Goal: Information Seeking & Learning: Check status

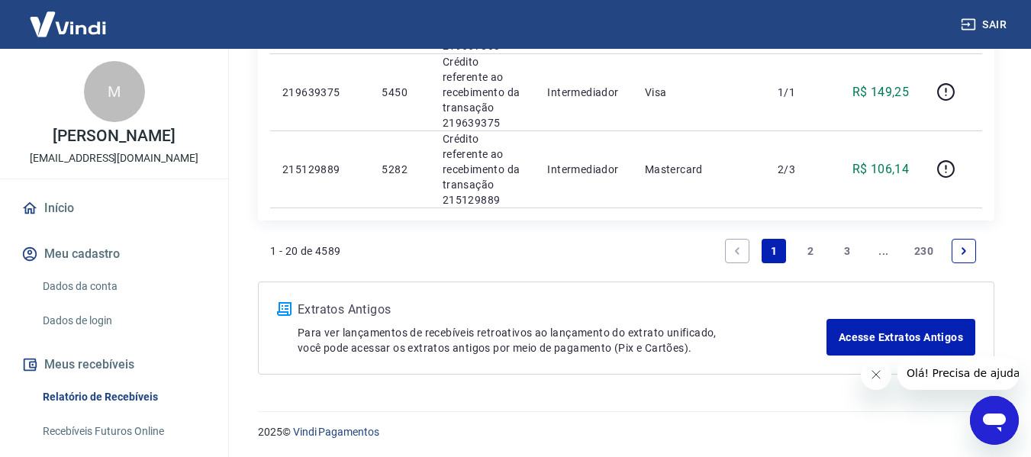
scroll to position [1679, 0]
click at [806, 254] on link "2" at bounding box center [810, 249] width 24 height 24
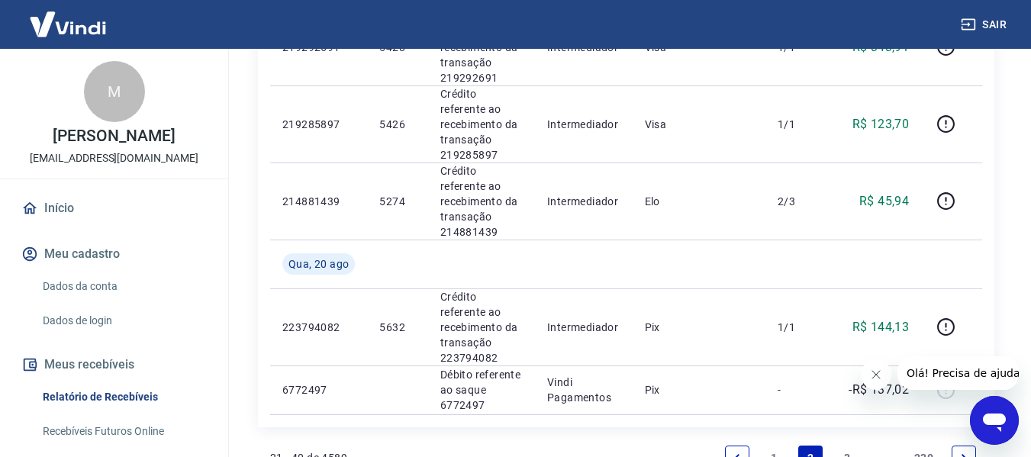
scroll to position [1437, 0]
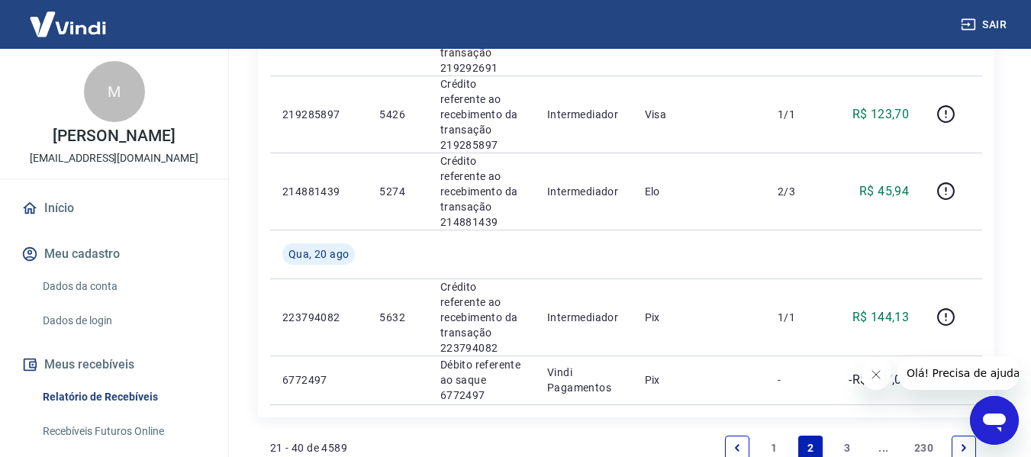
click at [837, 436] on link "3" at bounding box center [847, 448] width 24 height 24
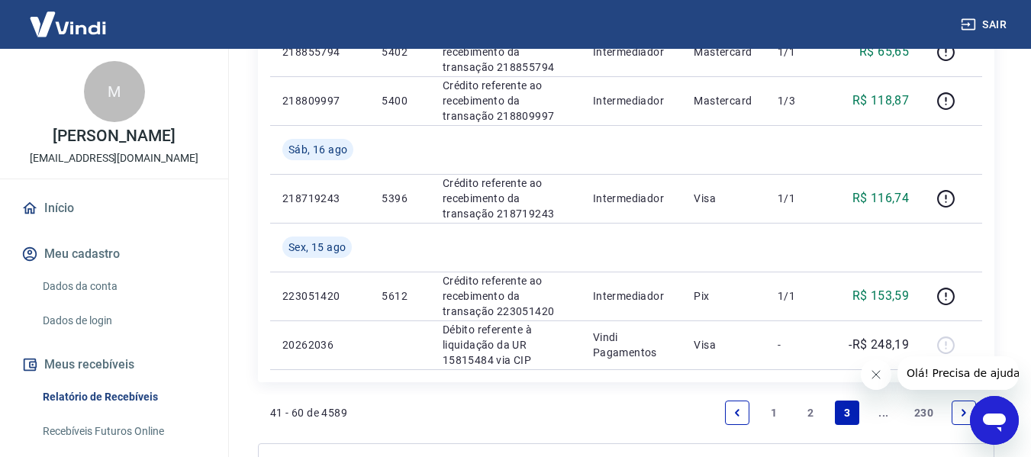
scroll to position [1221, 0]
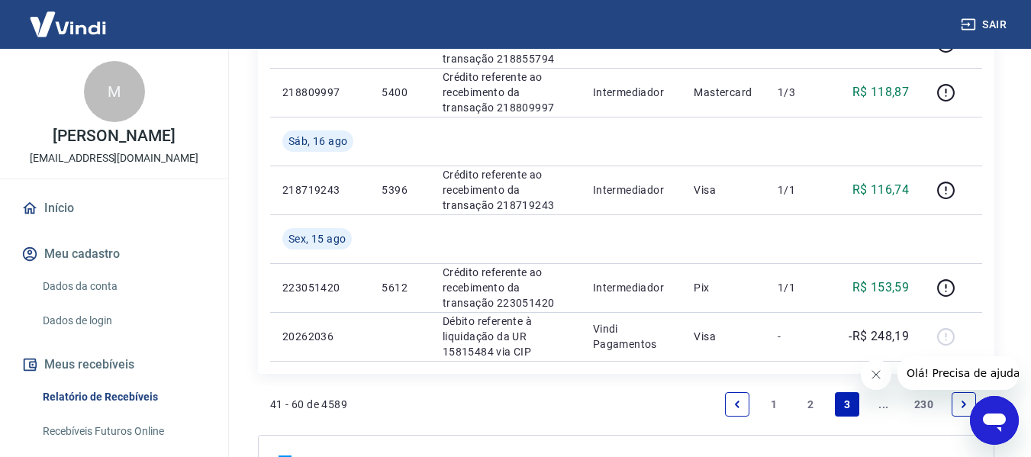
click at [963, 405] on icon "Next page" at bounding box center [963, 404] width 5 height 7
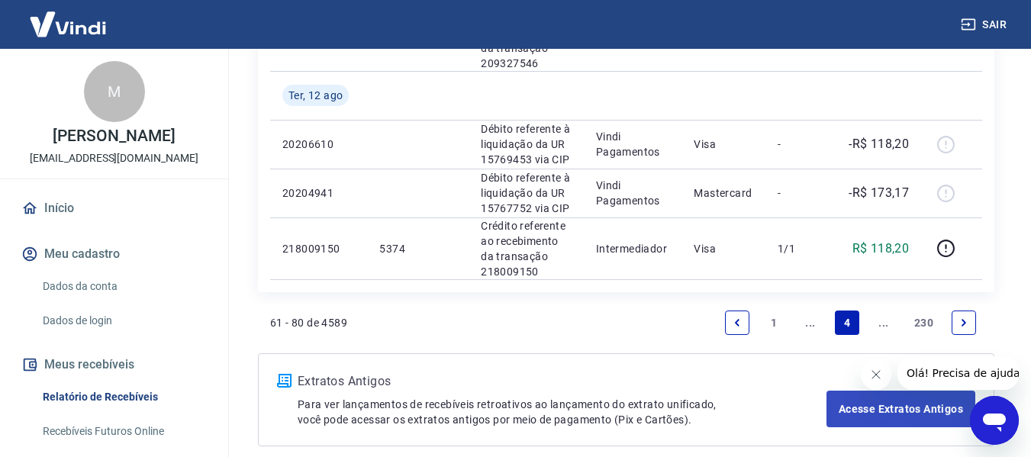
scroll to position [1446, 0]
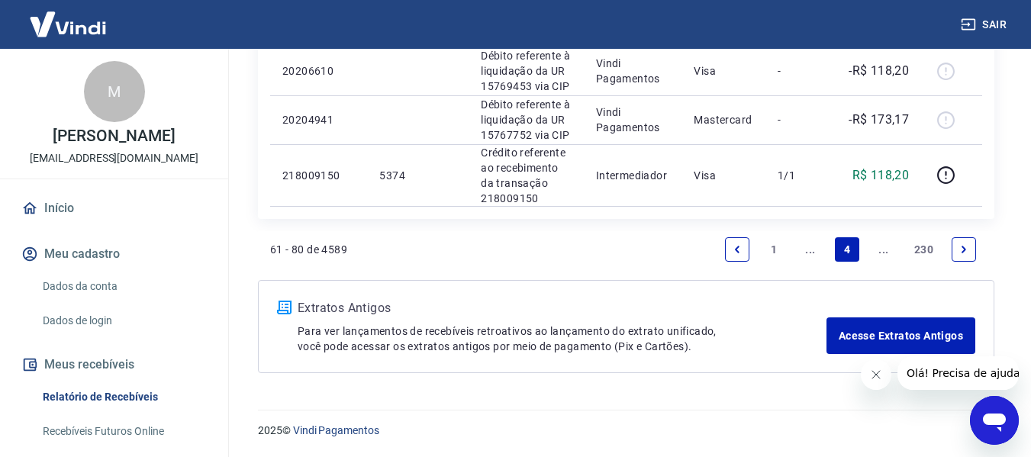
click at [741, 251] on icon "Previous page" at bounding box center [737, 249] width 11 height 11
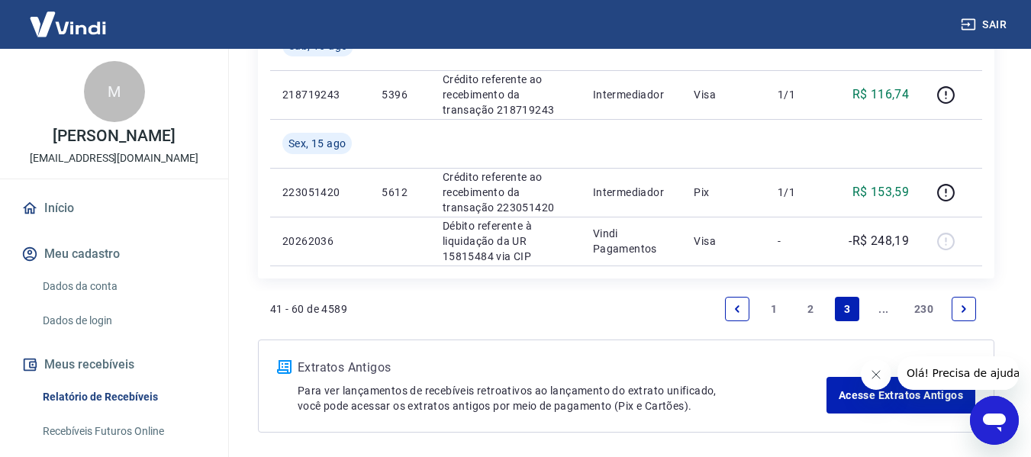
scroll to position [1352, 0]
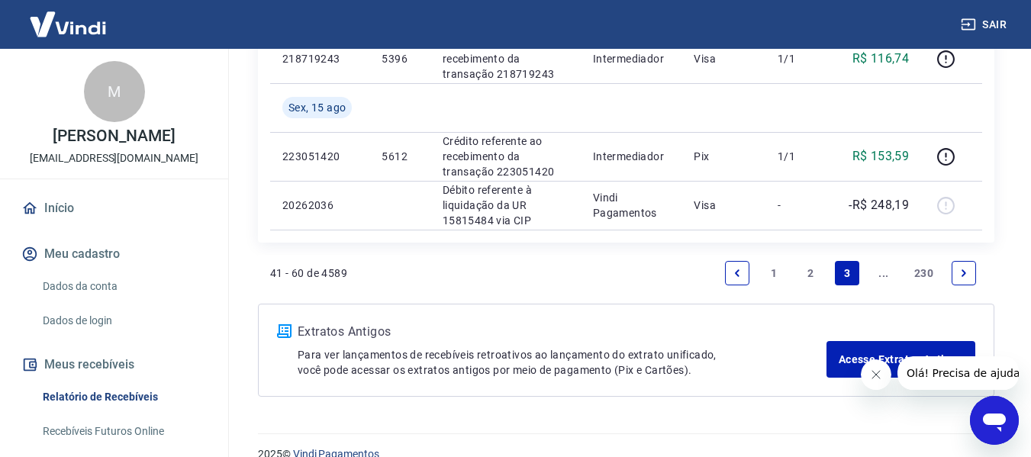
click at [973, 273] on link "Next page" at bounding box center [963, 273] width 24 height 24
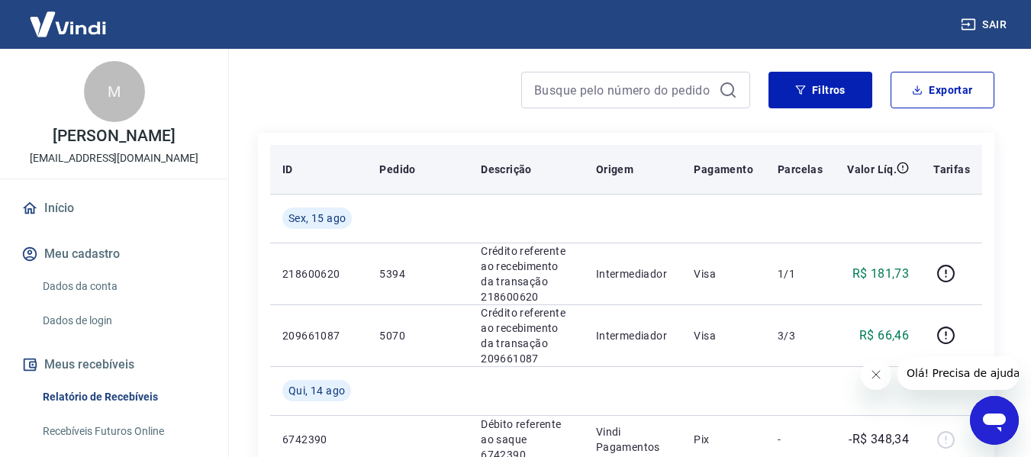
scroll to position [229, 0]
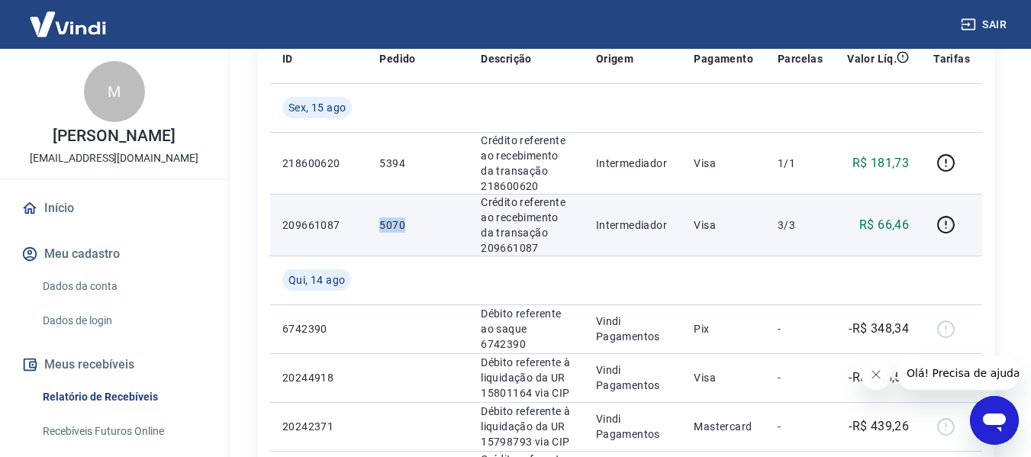
drag, startPoint x: 381, startPoint y: 225, endPoint x: 410, endPoint y: 225, distance: 29.8
click at [410, 225] on p "5070" at bounding box center [417, 224] width 77 height 15
copy p "5070"
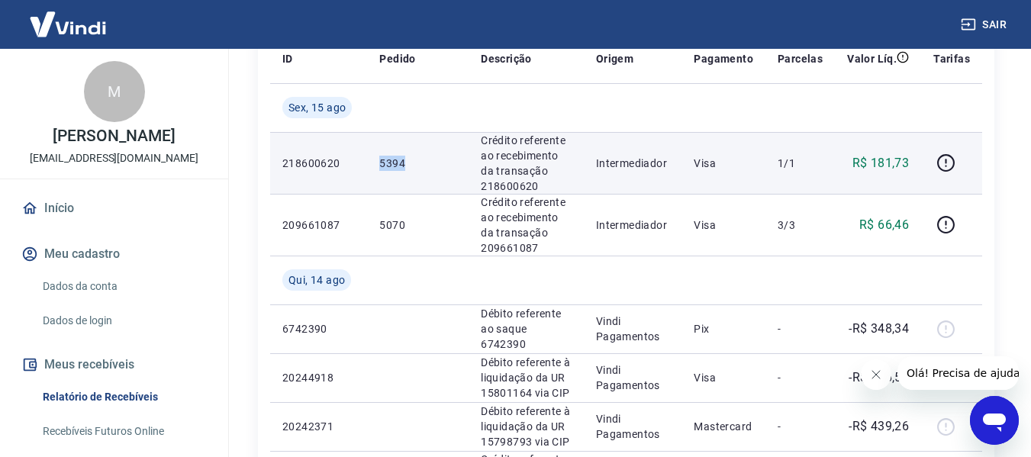
drag, startPoint x: 380, startPoint y: 162, endPoint x: 414, endPoint y: 162, distance: 34.3
click at [414, 162] on p "5394" at bounding box center [417, 163] width 77 height 15
copy p "5394"
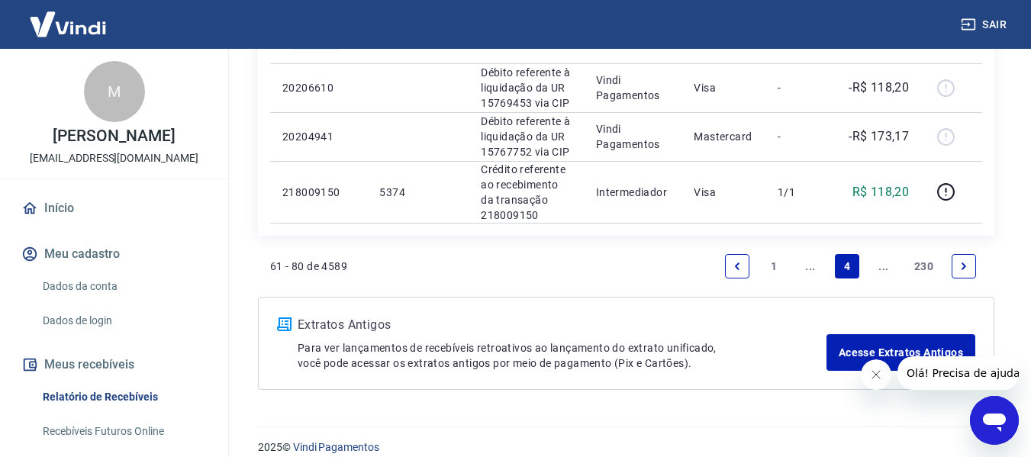
scroll to position [1446, 0]
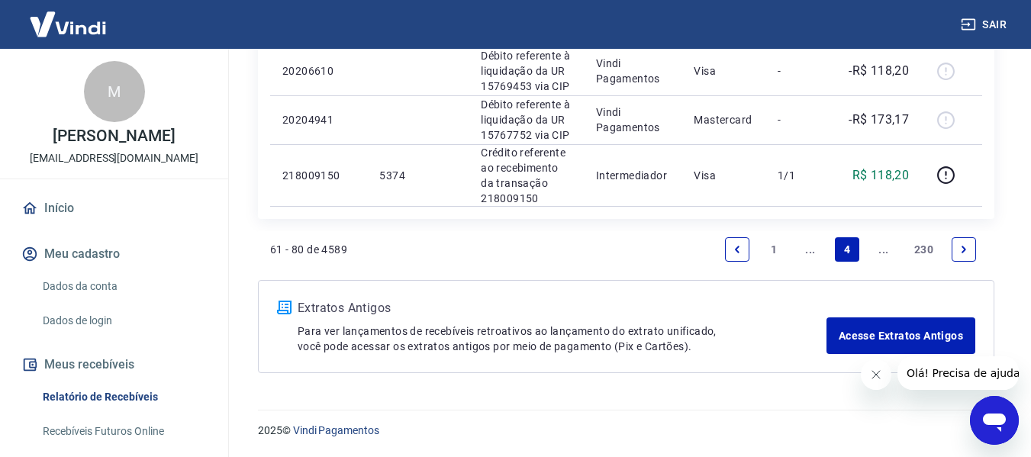
click at [748, 252] on link "Previous page" at bounding box center [737, 249] width 24 height 24
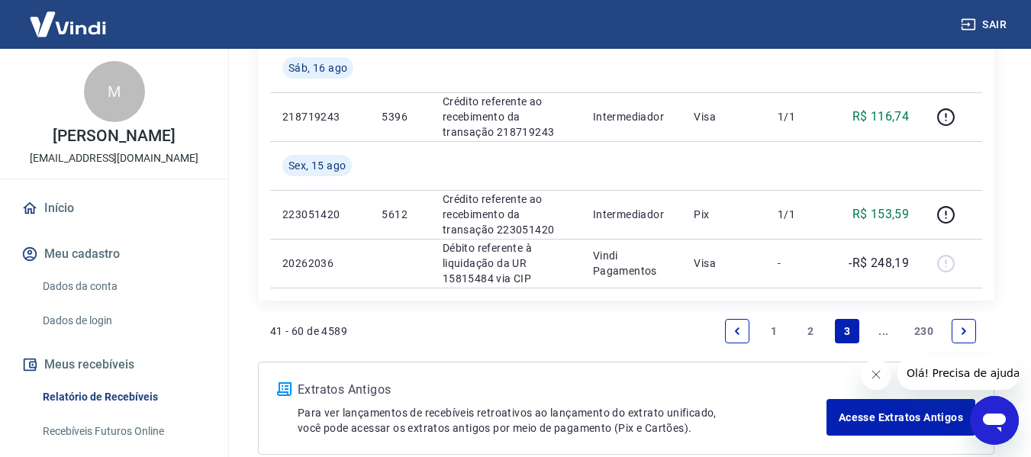
scroll to position [1297, 0]
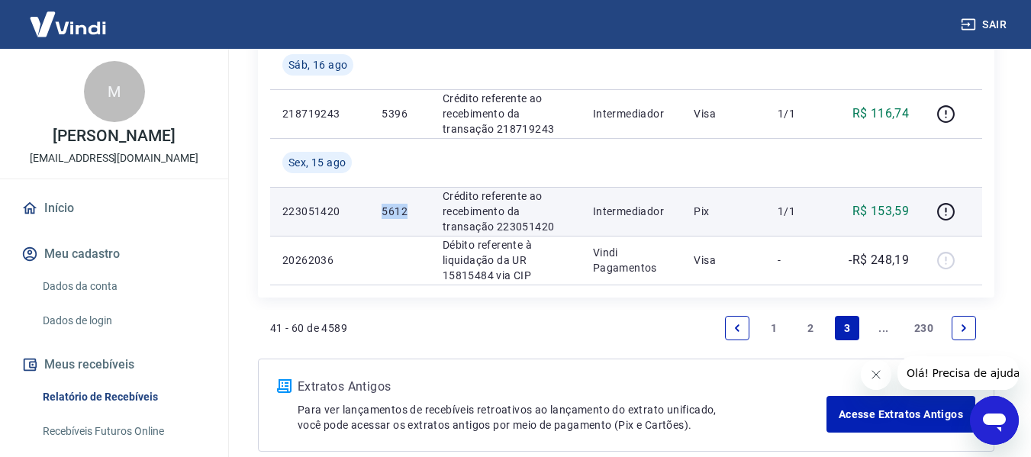
drag, startPoint x: 382, startPoint y: 213, endPoint x: 407, endPoint y: 211, distance: 24.5
click at [407, 211] on p "5612" at bounding box center [399, 211] width 36 height 15
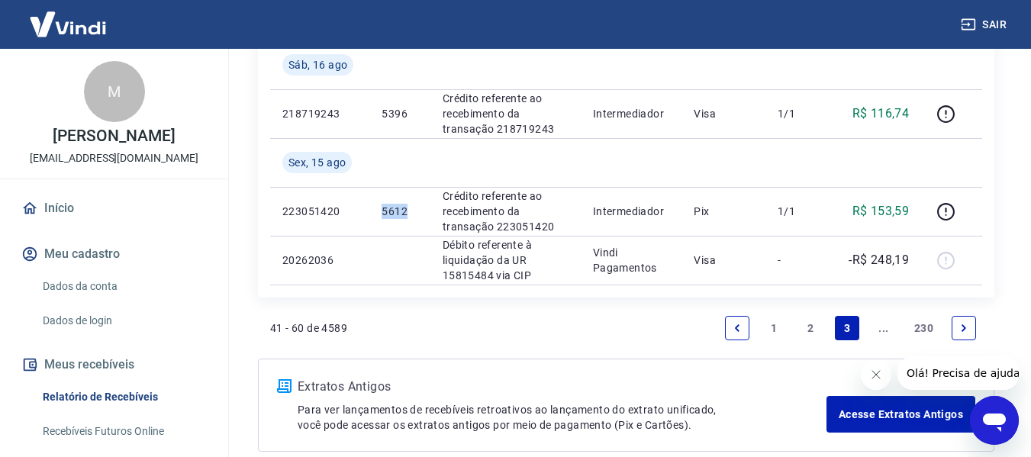
copy p "5612"
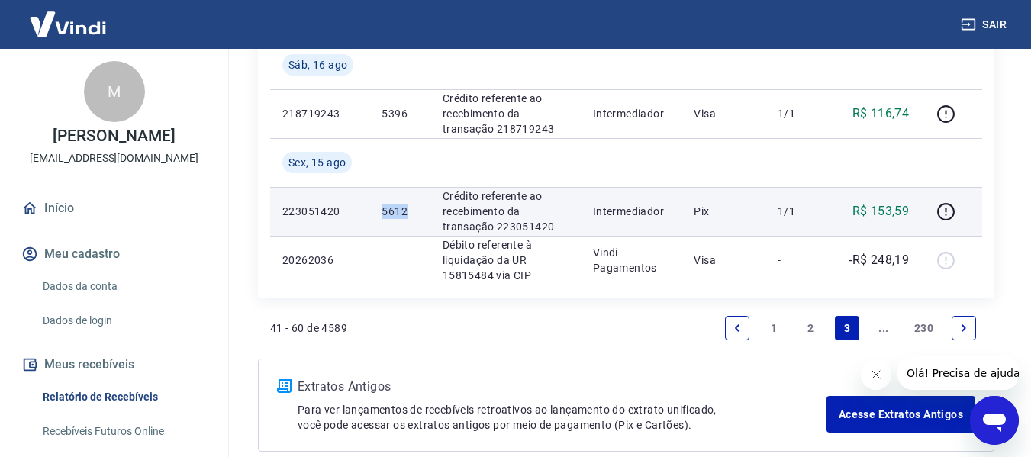
copy p "5612"
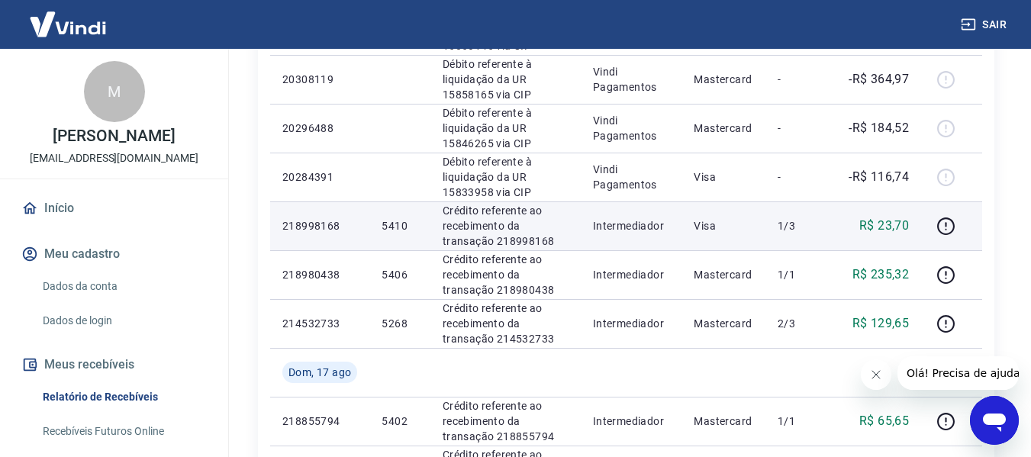
scroll to position [839, 0]
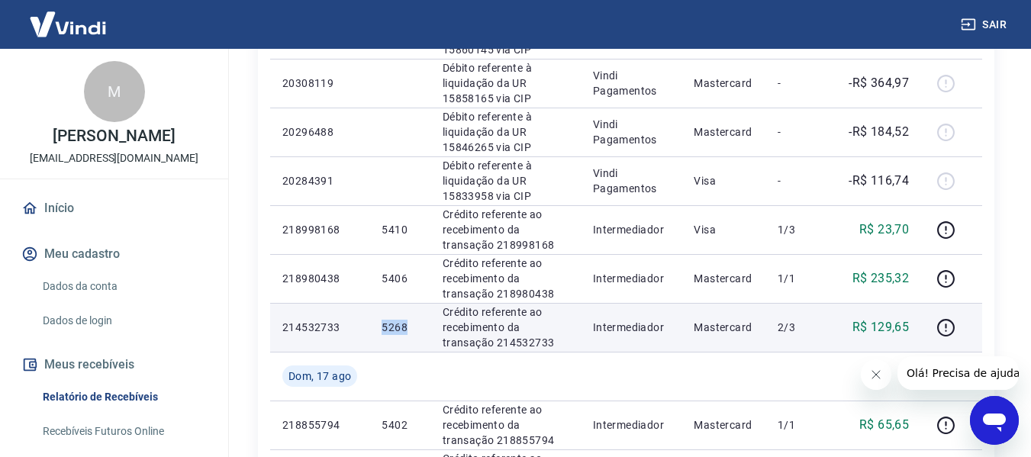
drag, startPoint x: 384, startPoint y: 326, endPoint x: 410, endPoint y: 326, distance: 25.9
click at [410, 326] on p "5268" at bounding box center [399, 327] width 36 height 15
copy p "5268"
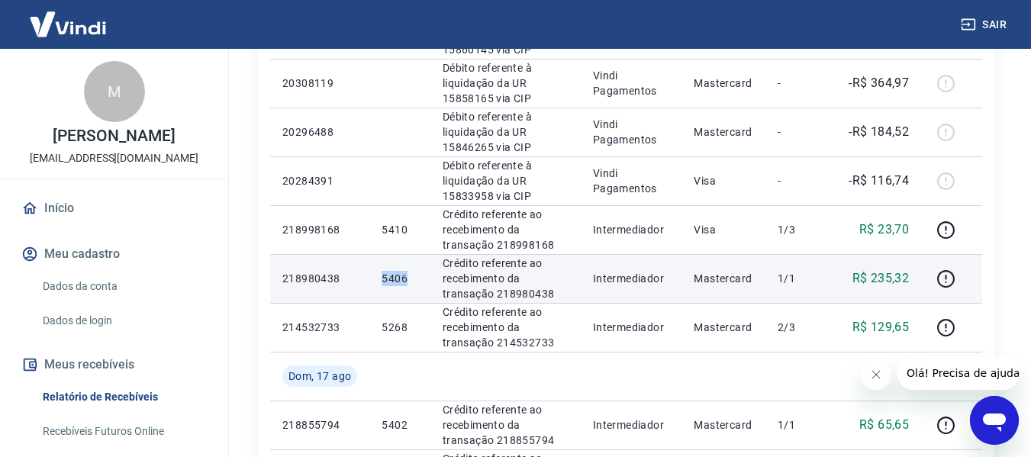
drag, startPoint x: 383, startPoint y: 275, endPoint x: 415, endPoint y: 272, distance: 32.2
click at [415, 272] on p "5406" at bounding box center [399, 278] width 36 height 15
copy p "5406"
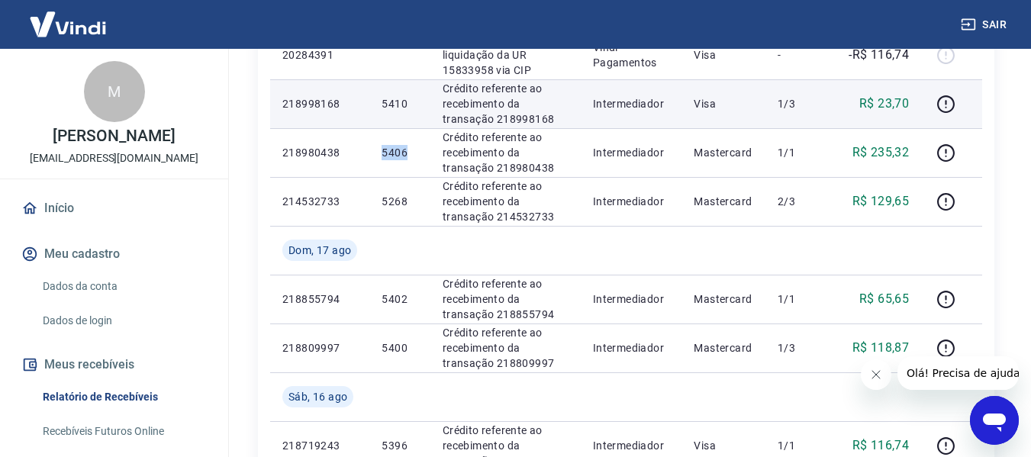
scroll to position [992, 0]
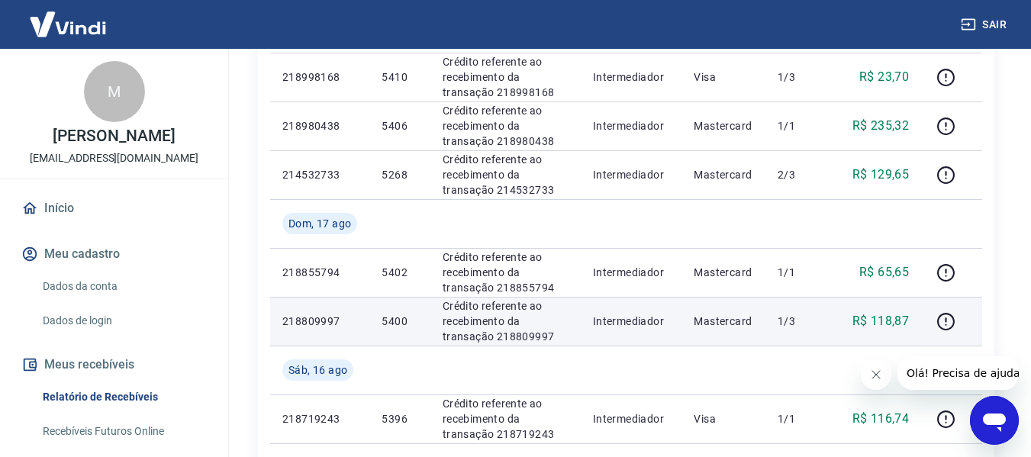
click at [773, 311] on td "1/3" at bounding box center [799, 321] width 69 height 49
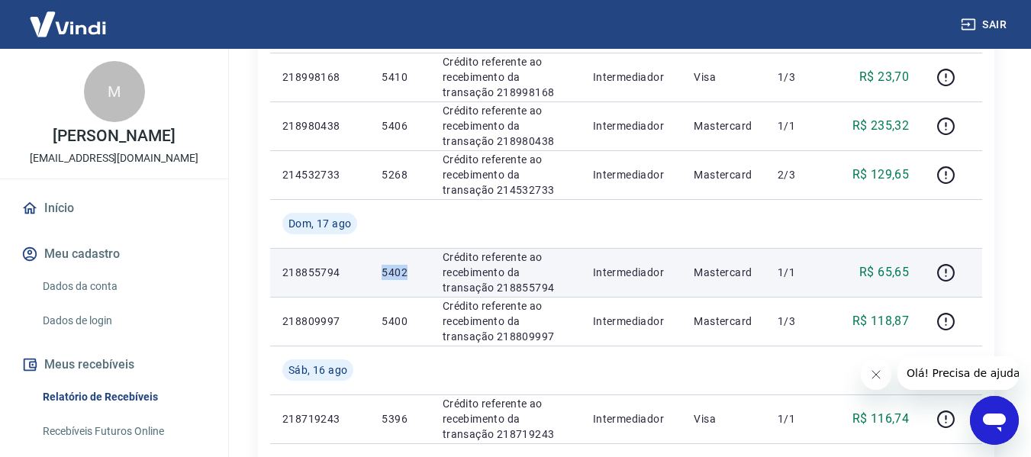
drag, startPoint x: 383, startPoint y: 272, endPoint x: 411, endPoint y: 272, distance: 28.2
click at [411, 272] on p "5402" at bounding box center [399, 272] width 36 height 15
copy p "5402"
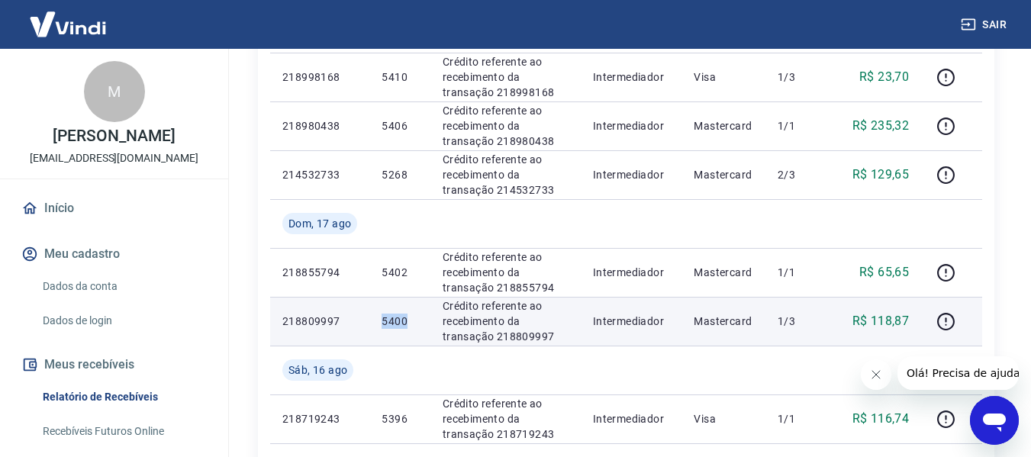
drag, startPoint x: 384, startPoint y: 320, endPoint x: 416, endPoint y: 320, distance: 31.3
click at [416, 320] on p "5400" at bounding box center [399, 321] width 36 height 15
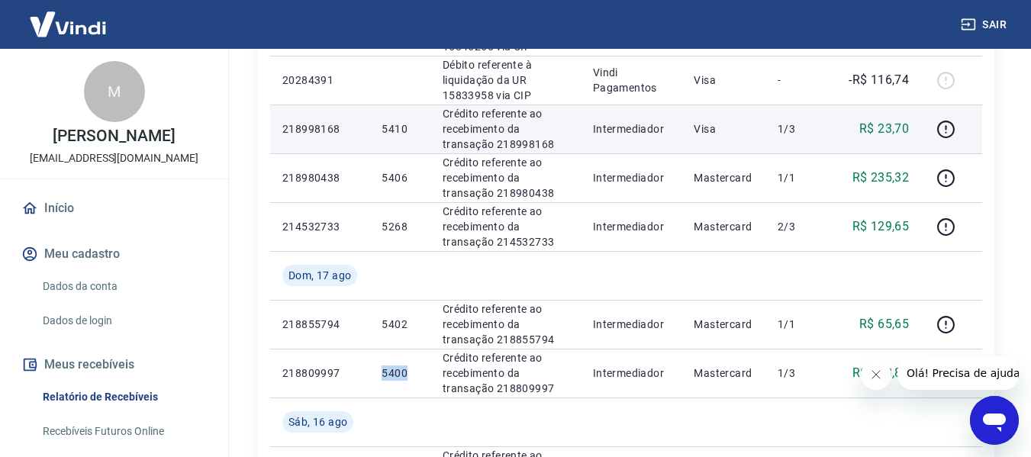
scroll to position [915, 0]
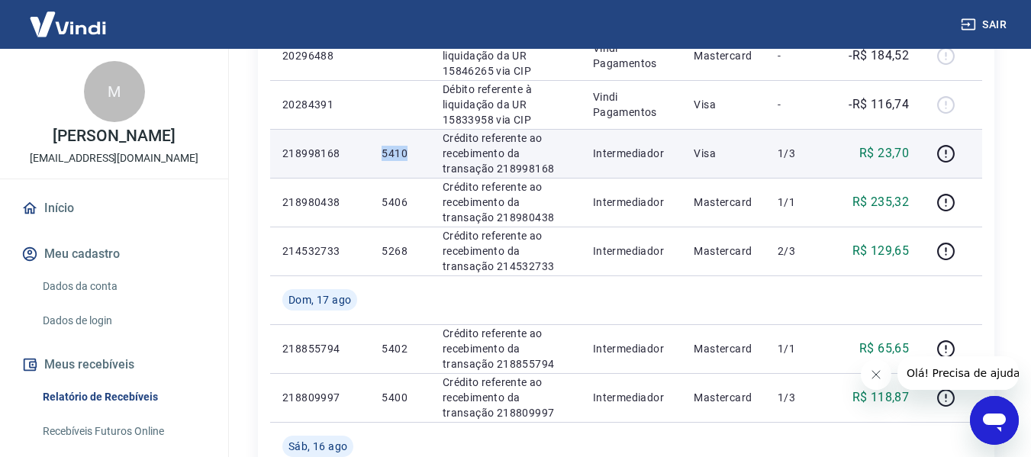
drag, startPoint x: 383, startPoint y: 154, endPoint x: 407, endPoint y: 153, distance: 23.7
click at [407, 153] on p "5410" at bounding box center [399, 153] width 36 height 15
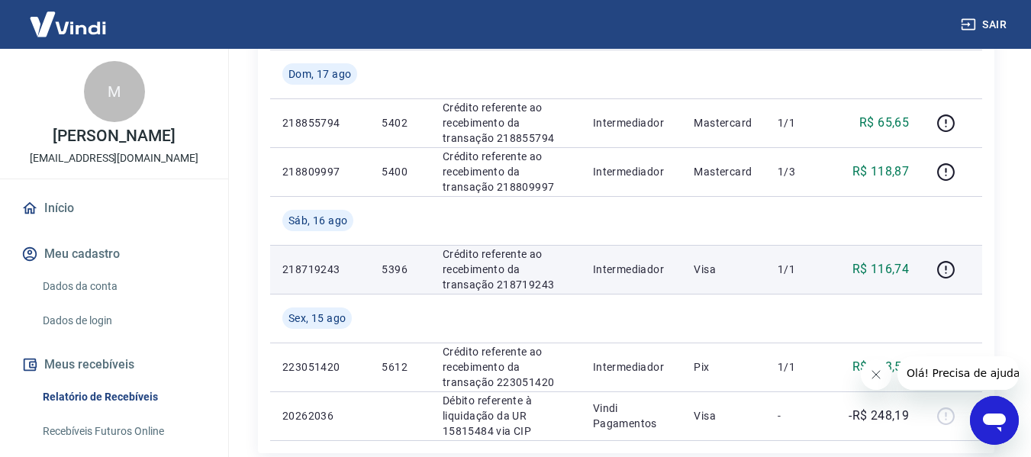
scroll to position [1144, 0]
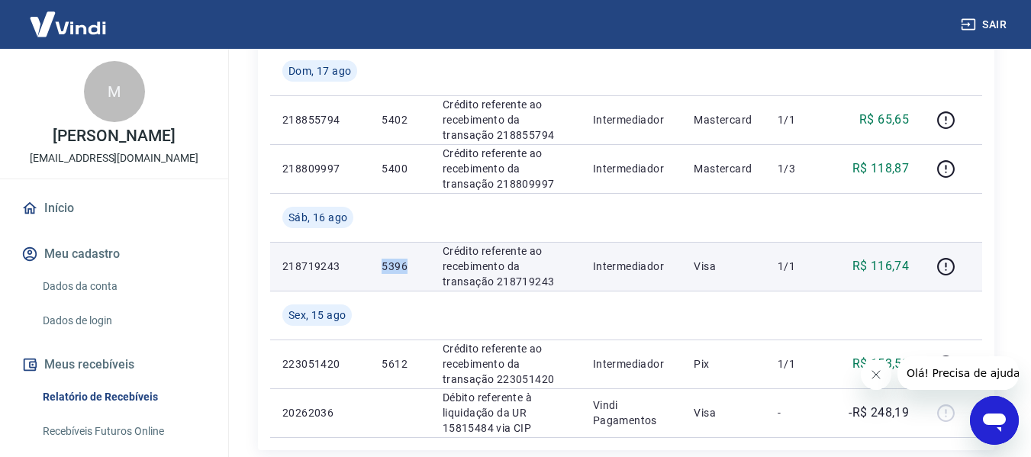
drag, startPoint x: 384, startPoint y: 268, endPoint x: 407, endPoint y: 268, distance: 22.9
click at [407, 268] on p "5396" at bounding box center [399, 266] width 36 height 15
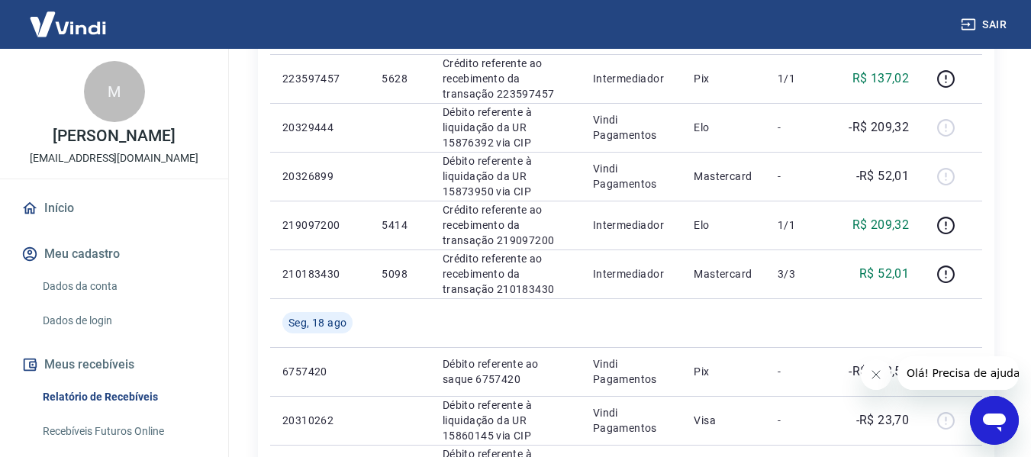
scroll to position [534, 0]
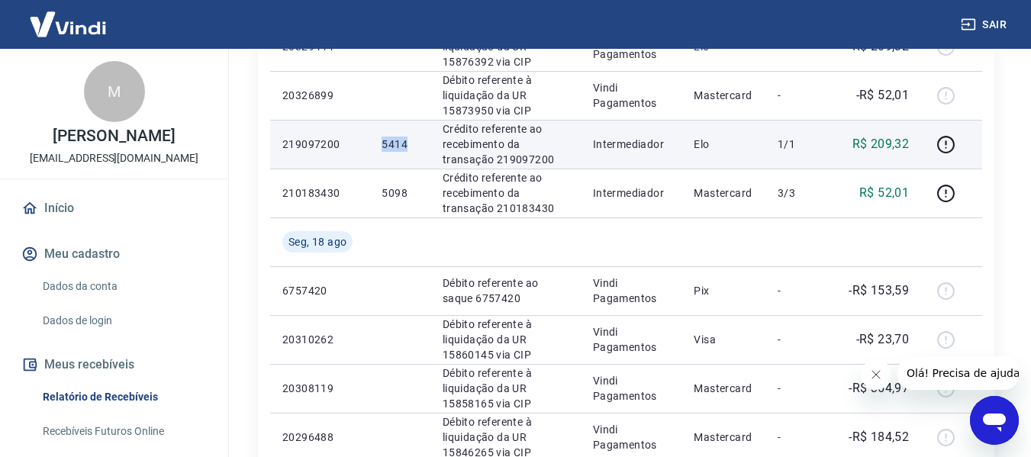
drag, startPoint x: 384, startPoint y: 143, endPoint x: 416, endPoint y: 143, distance: 32.0
click at [416, 143] on p "5414" at bounding box center [399, 144] width 36 height 15
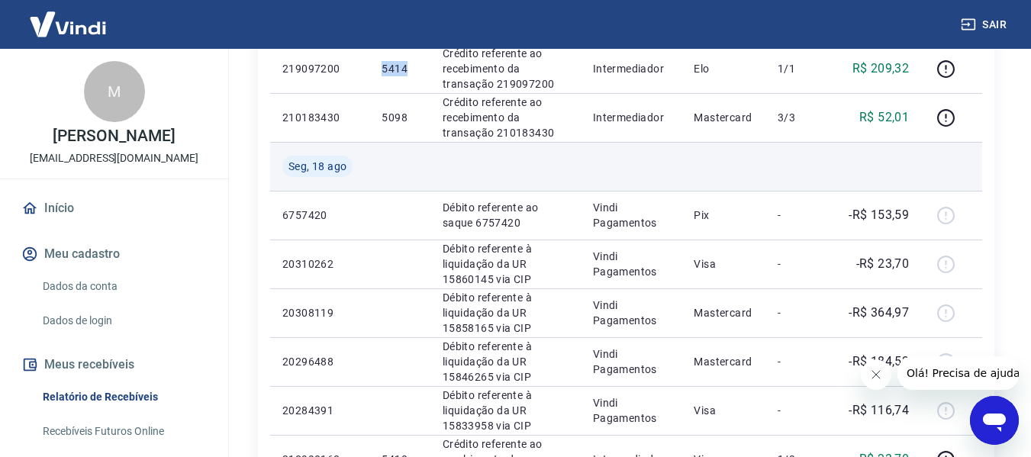
scroll to position [610, 0]
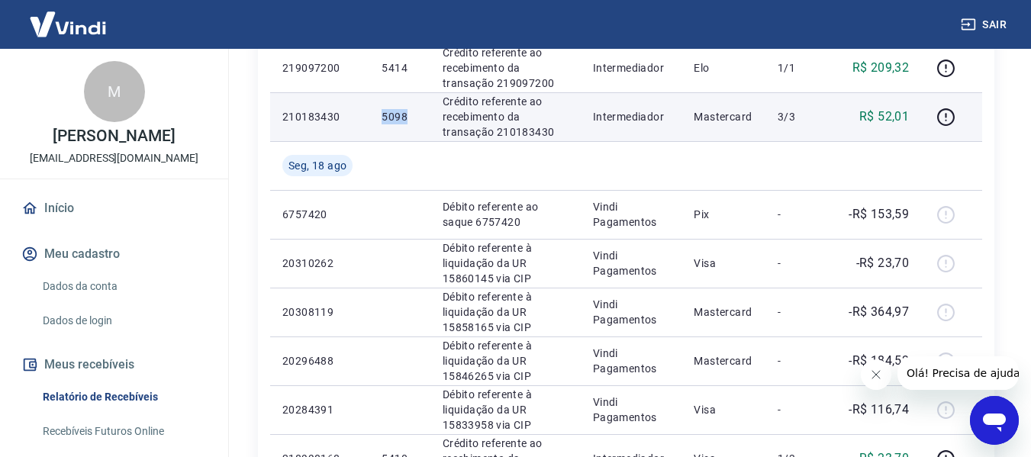
drag, startPoint x: 384, startPoint y: 117, endPoint x: 417, endPoint y: 114, distance: 32.9
click at [417, 114] on p "5098" at bounding box center [399, 116] width 36 height 15
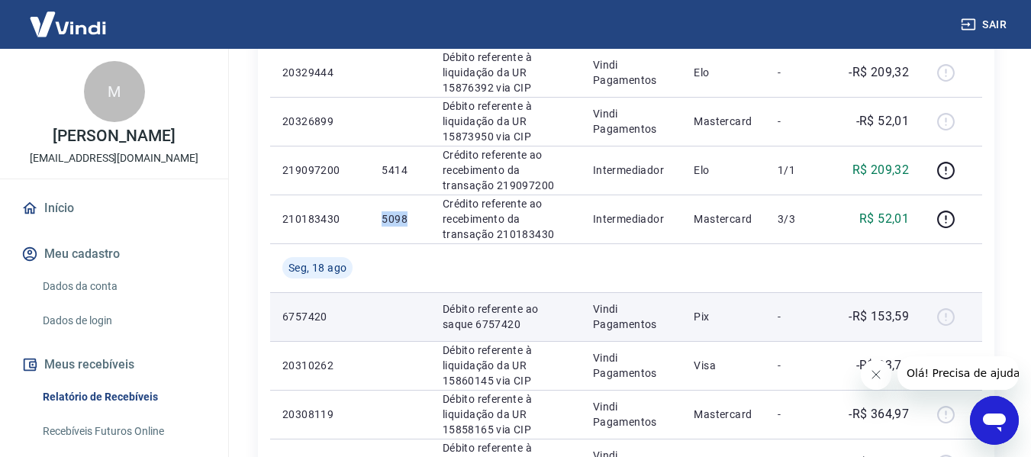
scroll to position [381, 0]
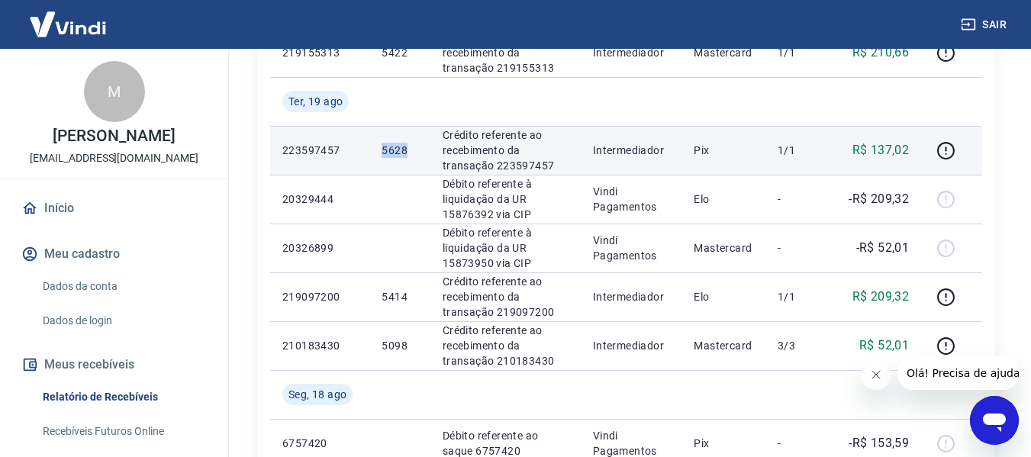
drag, startPoint x: 381, startPoint y: 150, endPoint x: 410, endPoint y: 148, distance: 29.8
click at [410, 148] on td "5628" at bounding box center [399, 150] width 60 height 49
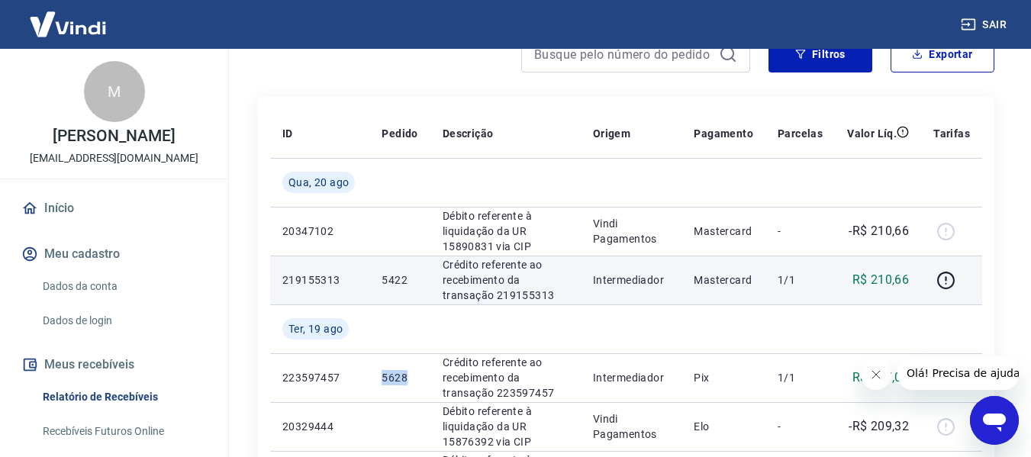
scroll to position [153, 0]
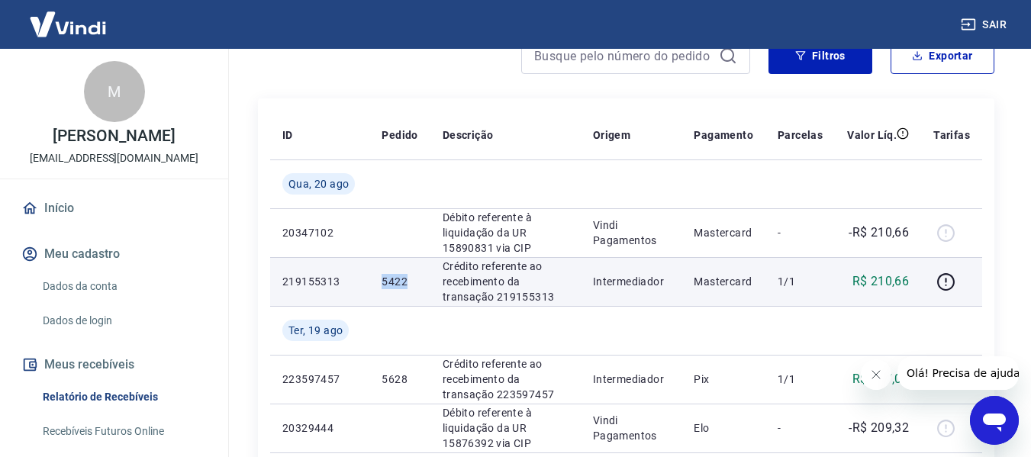
drag, startPoint x: 382, startPoint y: 278, endPoint x: 414, endPoint y: 278, distance: 32.0
click at [413, 278] on p "5422" at bounding box center [399, 281] width 36 height 15
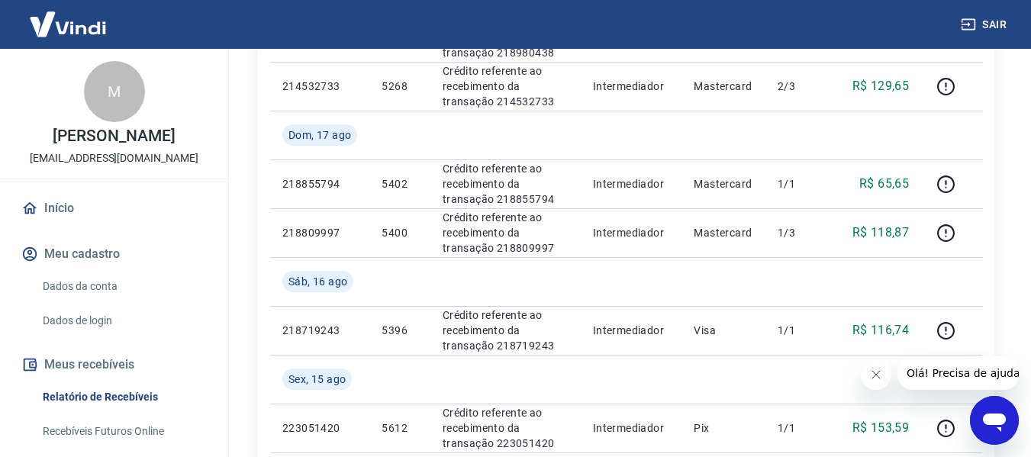
scroll to position [1297, 0]
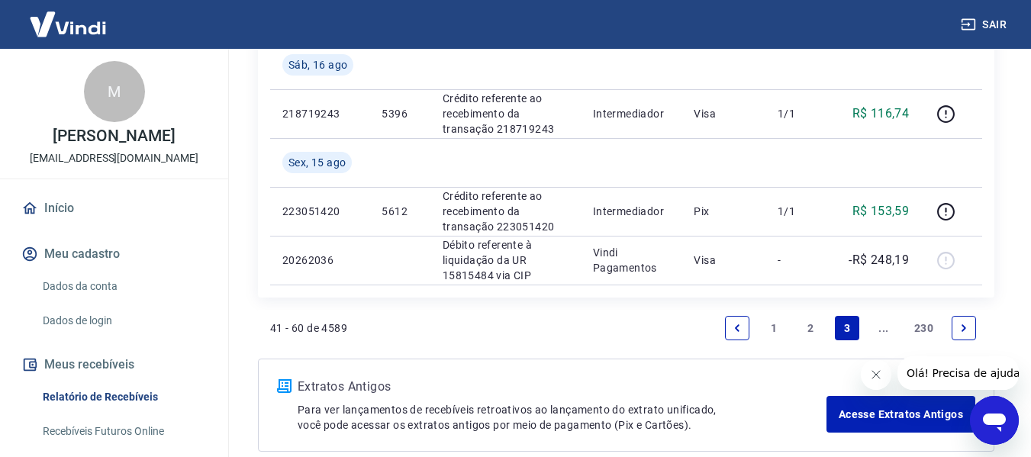
click at [812, 325] on link "2" at bounding box center [810, 328] width 24 height 24
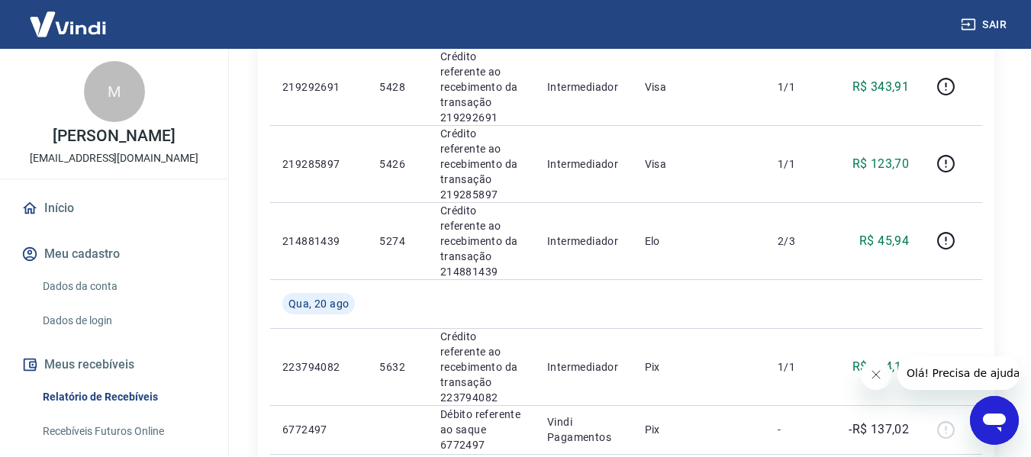
scroll to position [1360, 0]
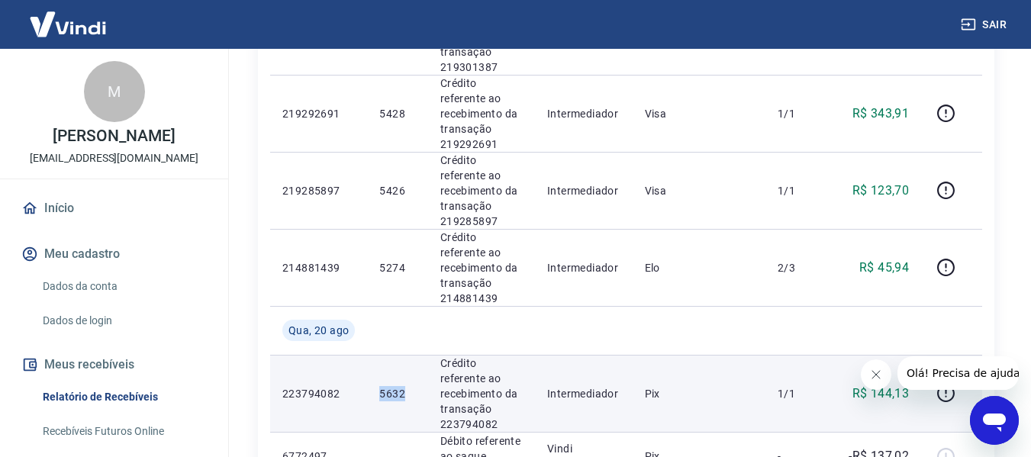
drag, startPoint x: 379, startPoint y: 204, endPoint x: 408, endPoint y: 204, distance: 29.0
click at [408, 386] on p "5632" at bounding box center [397, 393] width 36 height 15
drag, startPoint x: 396, startPoint y: 211, endPoint x: 395, endPoint y: 202, distance: 8.4
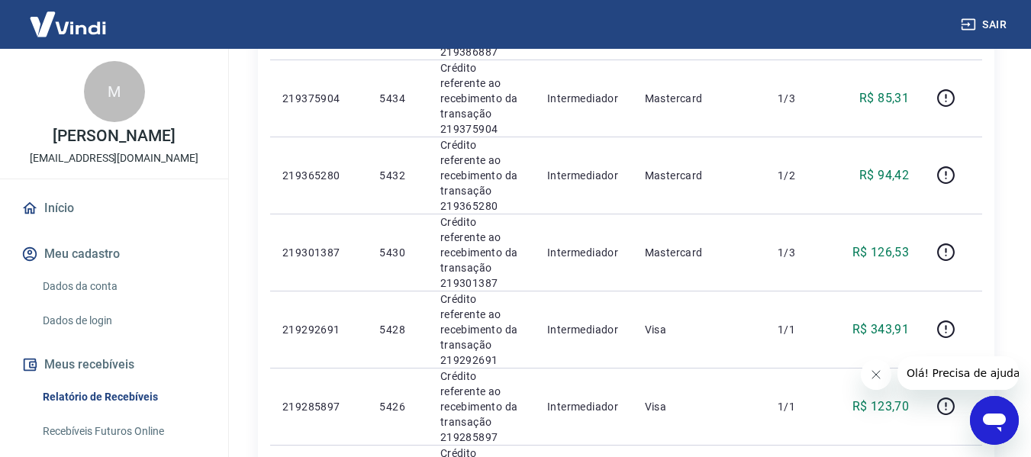
scroll to position [1297, 0]
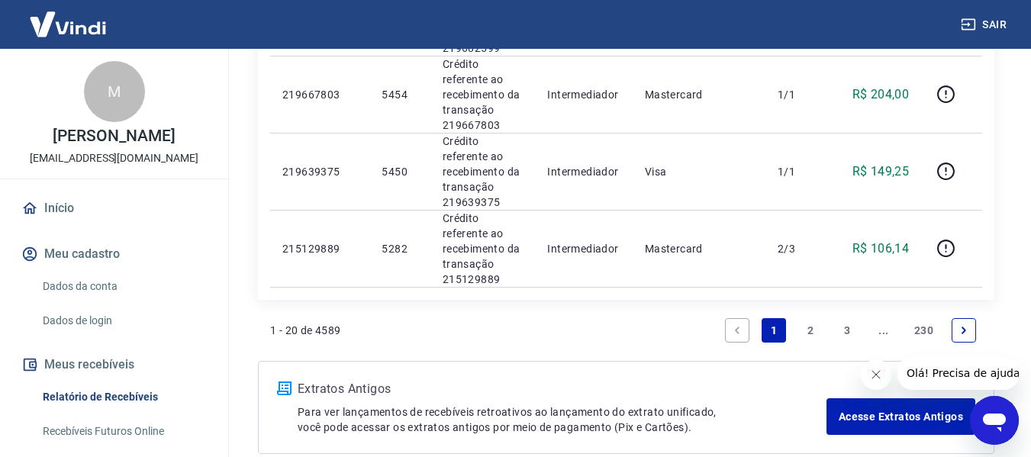
scroll to position [1602, 0]
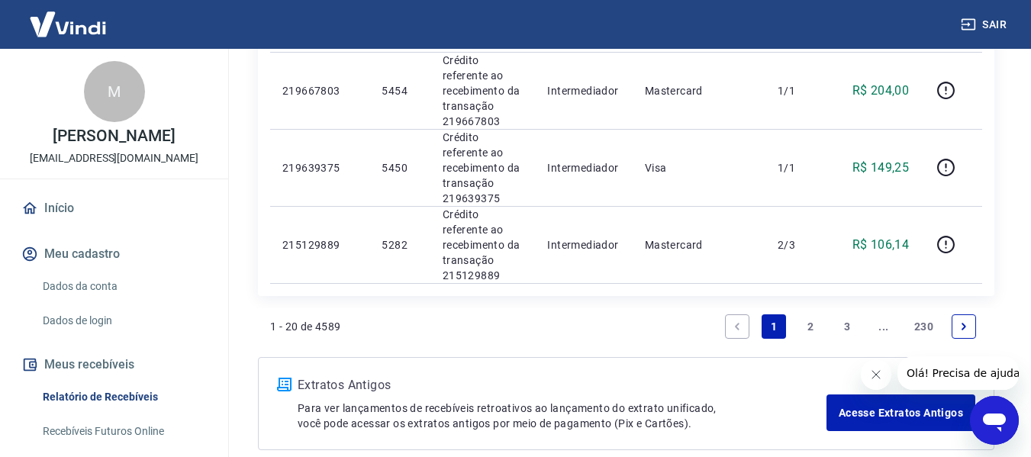
click at [805, 325] on link "2" at bounding box center [810, 326] width 24 height 24
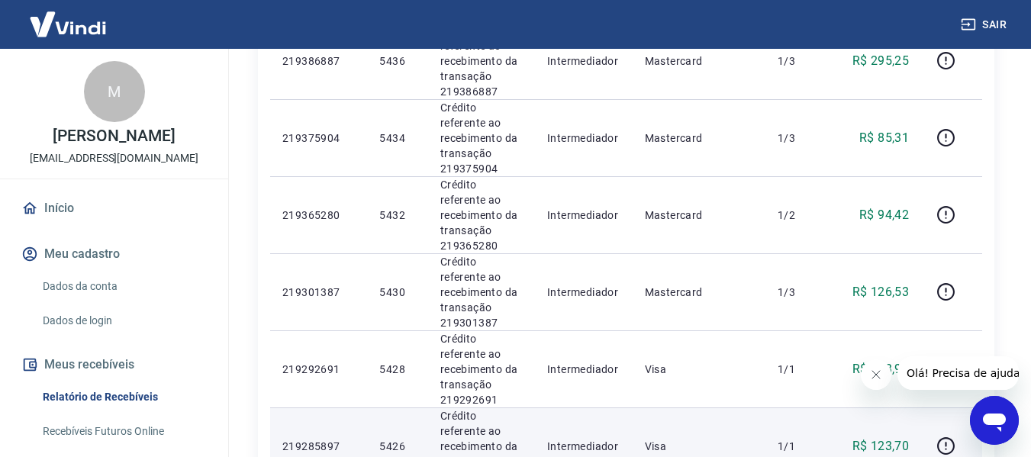
scroll to position [1131, 0]
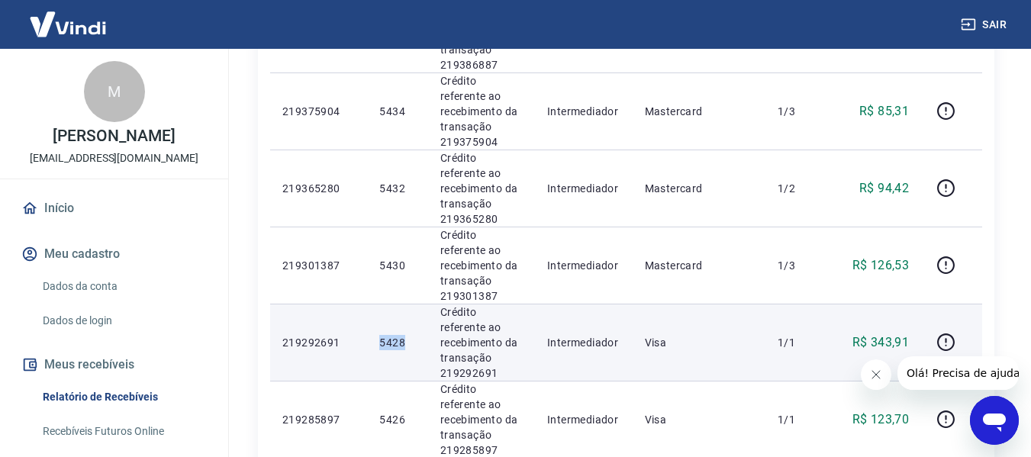
drag, startPoint x: 379, startPoint y: 198, endPoint x: 407, endPoint y: 198, distance: 28.2
click at [407, 335] on p "5428" at bounding box center [397, 342] width 36 height 15
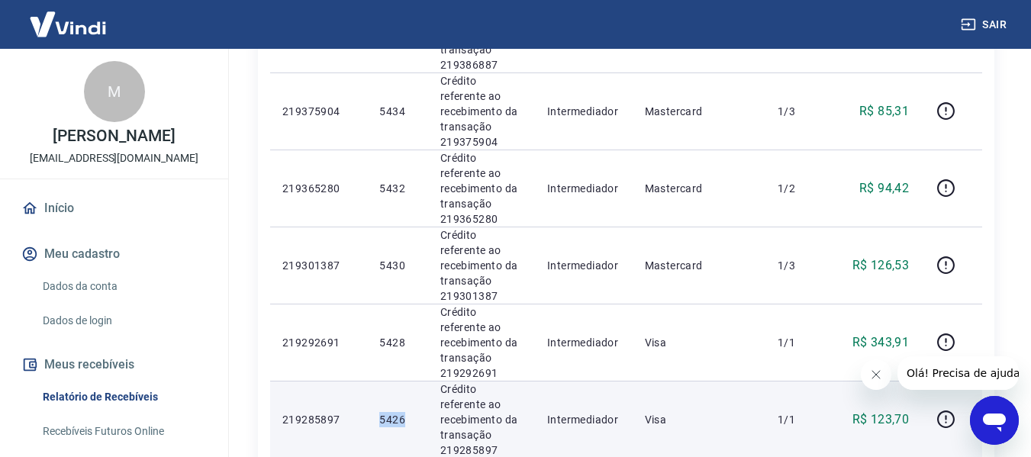
drag, startPoint x: 381, startPoint y: 259, endPoint x: 404, endPoint y: 256, distance: 23.1
click at [404, 412] on p "5426" at bounding box center [397, 419] width 36 height 15
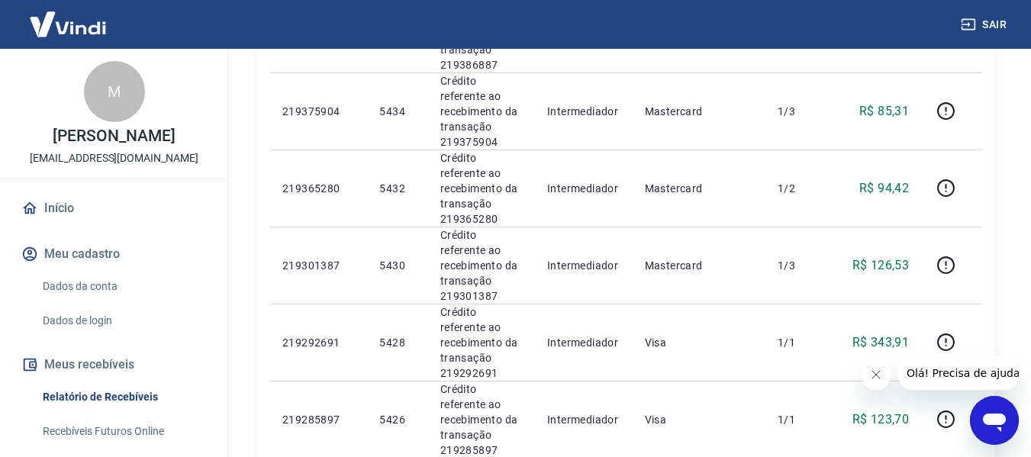
drag, startPoint x: 378, startPoint y: 320, endPoint x: 414, endPoint y: 314, distance: 36.4
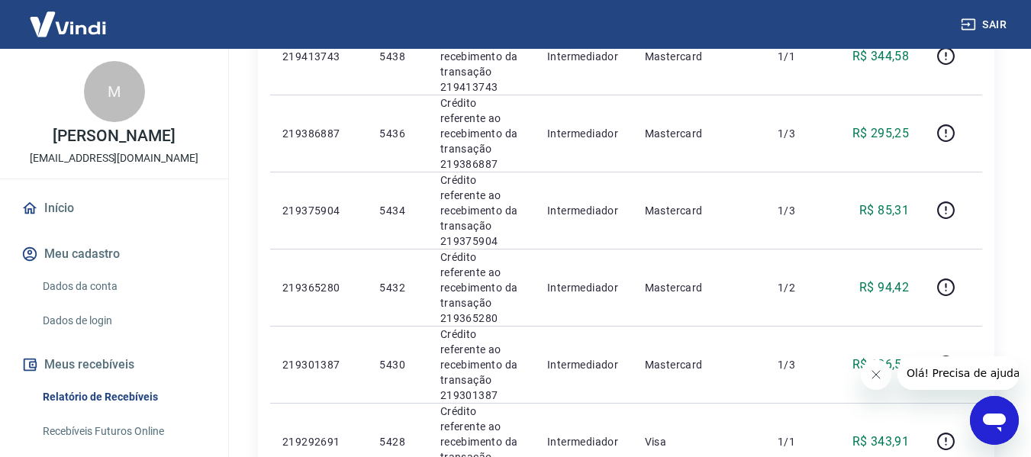
scroll to position [1360, 0]
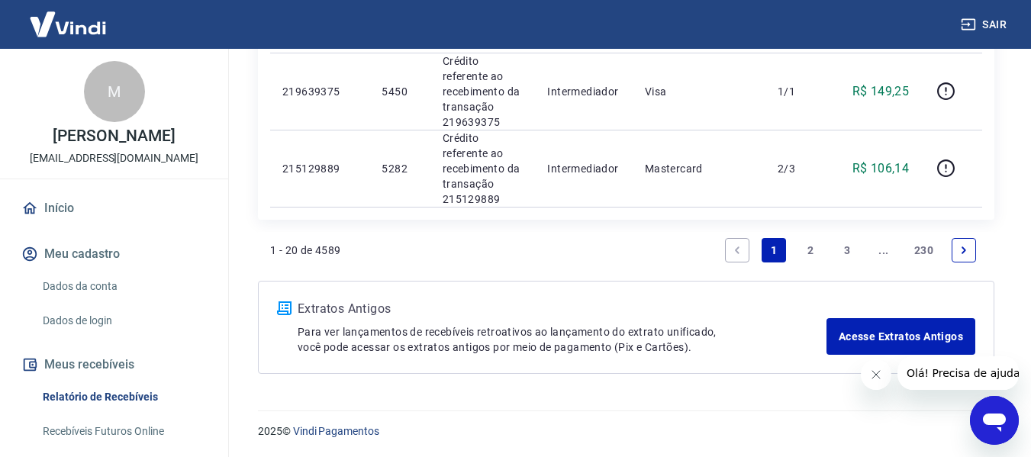
scroll to position [1679, 0]
click at [807, 249] on link "2" at bounding box center [810, 249] width 24 height 24
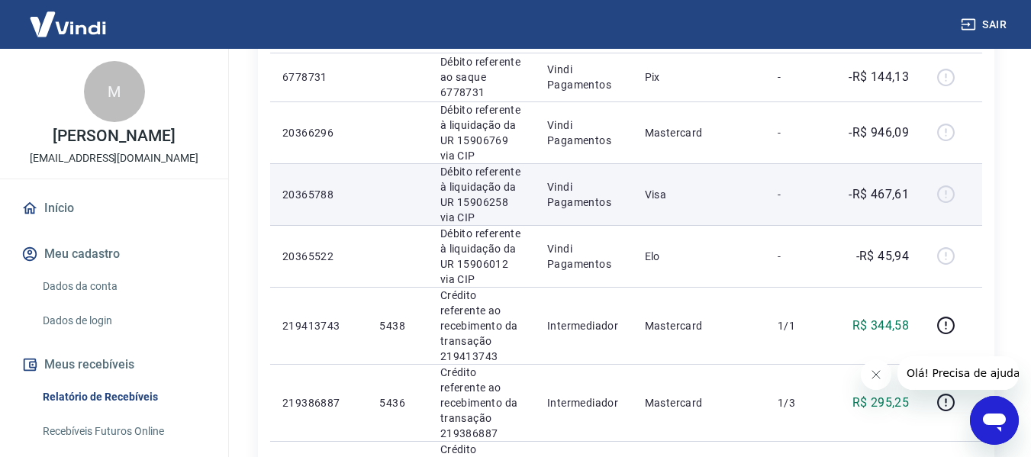
scroll to position [915, 0]
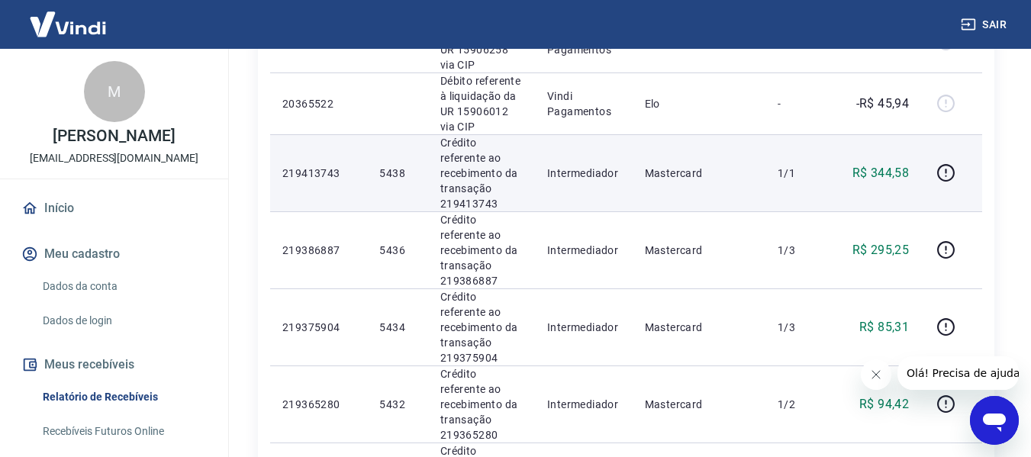
click at [668, 166] on p "Mastercard" at bounding box center [699, 173] width 108 height 15
drag, startPoint x: 379, startPoint y: 106, endPoint x: 395, endPoint y: 106, distance: 16.0
click at [395, 166] on p "5438" at bounding box center [397, 173] width 36 height 15
click at [389, 166] on p "5438" at bounding box center [397, 173] width 36 height 15
drag, startPoint x: 378, startPoint y: 104, endPoint x: 410, endPoint y: 105, distance: 32.1
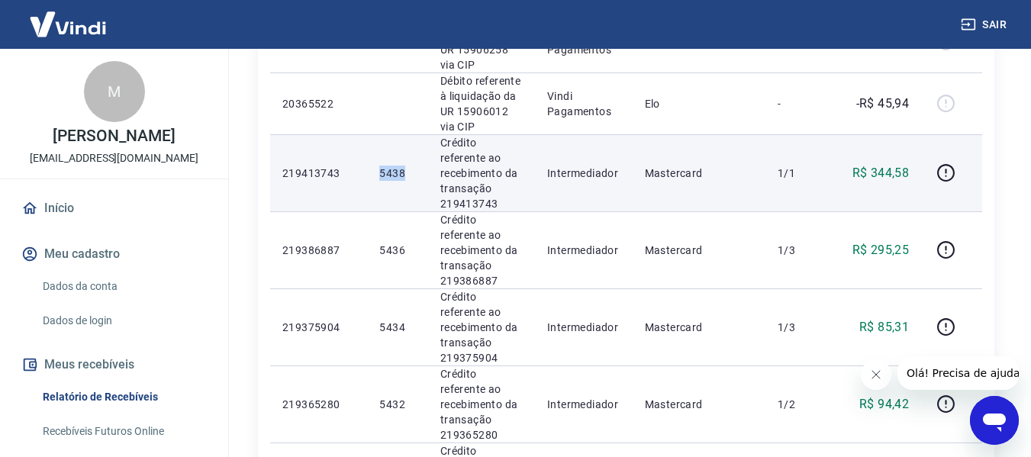
click at [410, 166] on p "5438" at bounding box center [397, 173] width 36 height 15
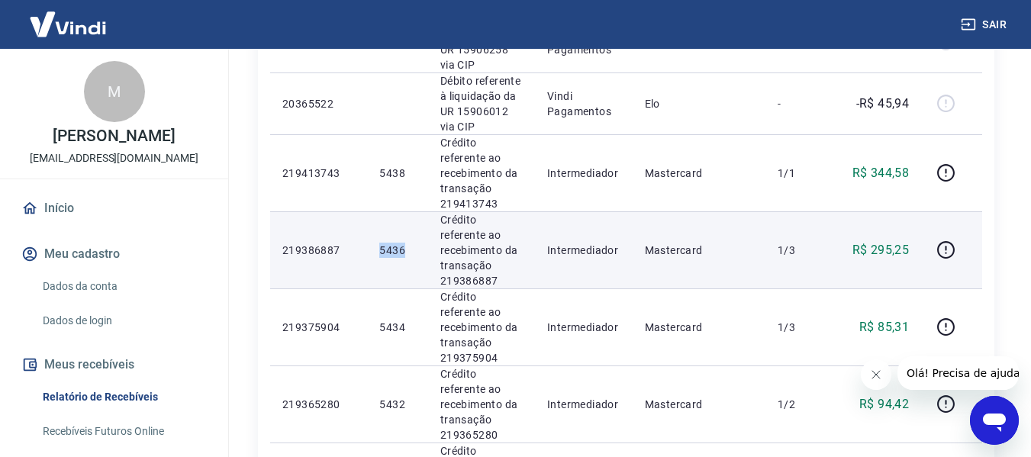
drag, startPoint x: 380, startPoint y: 167, endPoint x: 408, endPoint y: 166, distance: 28.3
click at [408, 243] on p "5436" at bounding box center [397, 250] width 36 height 15
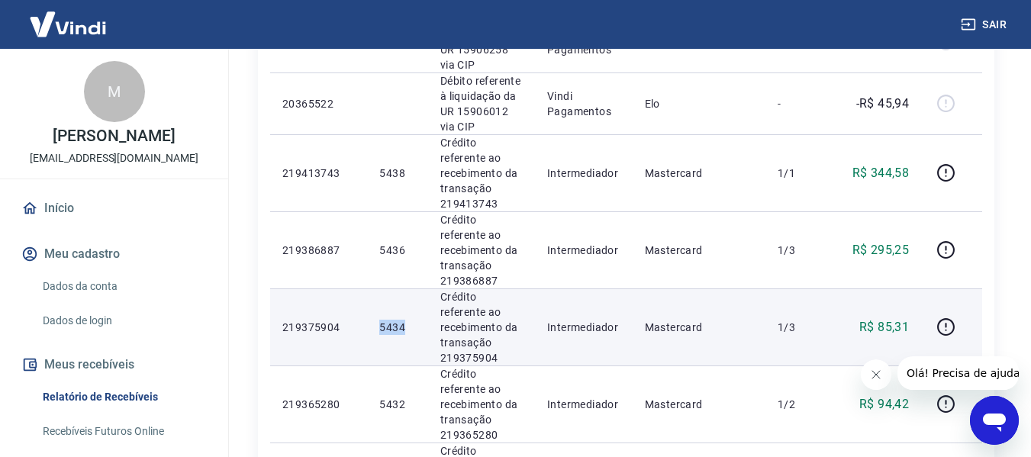
drag, startPoint x: 380, startPoint y: 227, endPoint x: 415, endPoint y: 226, distance: 35.1
click at [415, 288] on td "5434" at bounding box center [397, 326] width 60 height 77
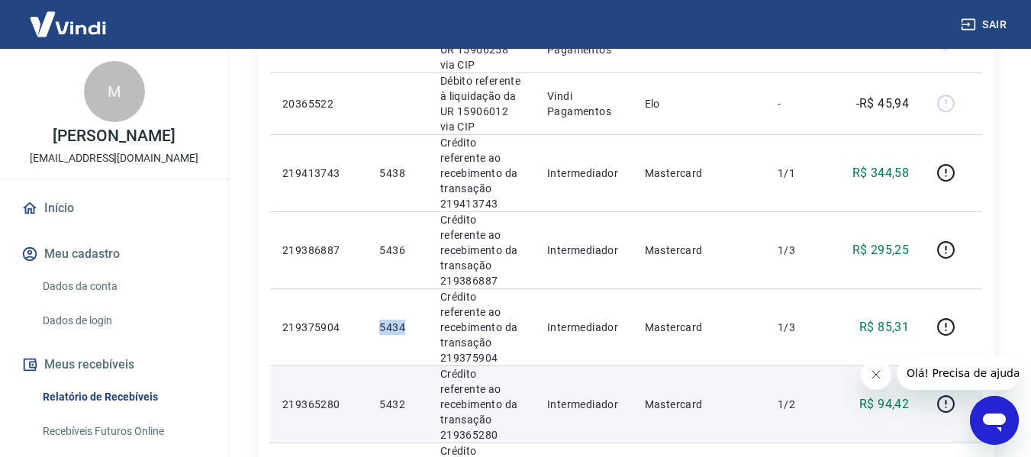
scroll to position [1068, 0]
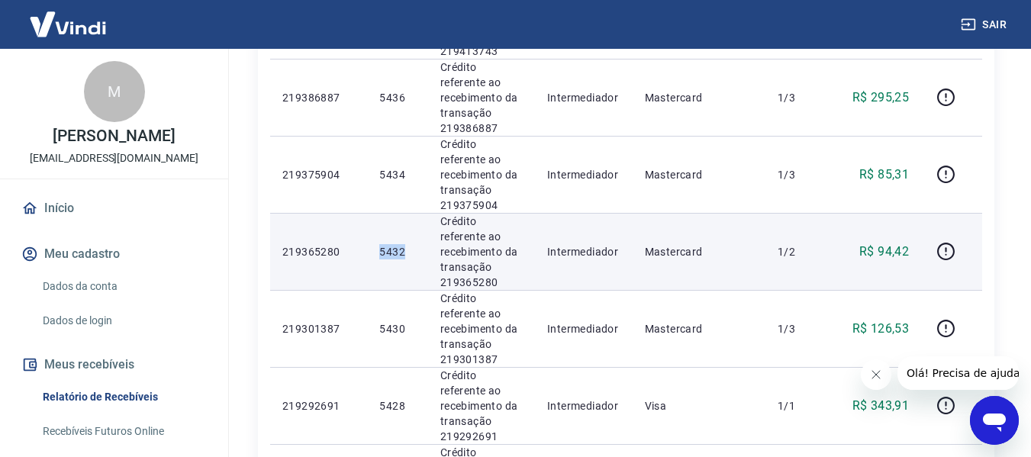
drag, startPoint x: 381, startPoint y: 139, endPoint x: 405, endPoint y: 139, distance: 24.4
click at [405, 244] on p "5432" at bounding box center [397, 251] width 36 height 15
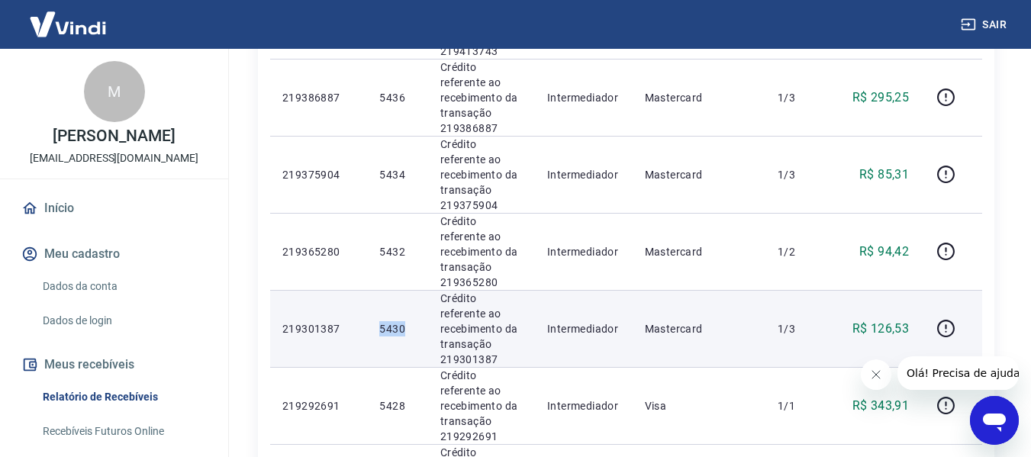
drag, startPoint x: 379, startPoint y: 198, endPoint x: 411, endPoint y: 198, distance: 32.0
click at [411, 321] on p "5430" at bounding box center [397, 328] width 36 height 15
